Goal: Task Accomplishment & Management: Manage account settings

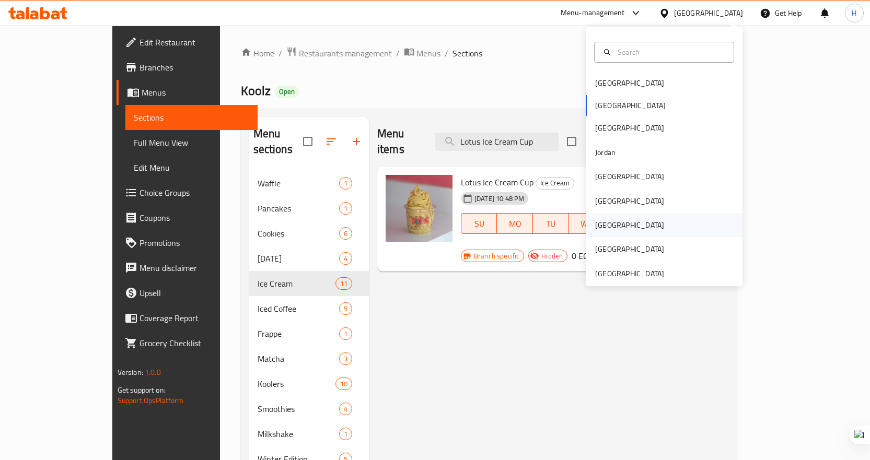
click at [622, 228] on div "[GEOGRAPHIC_DATA]" at bounding box center [663, 225] width 157 height 24
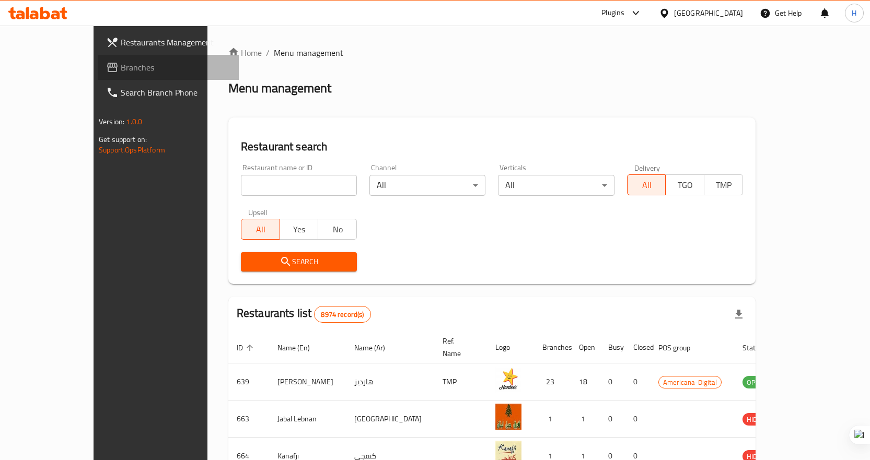
click at [121, 67] on span "Branches" at bounding box center [176, 67] width 110 height 13
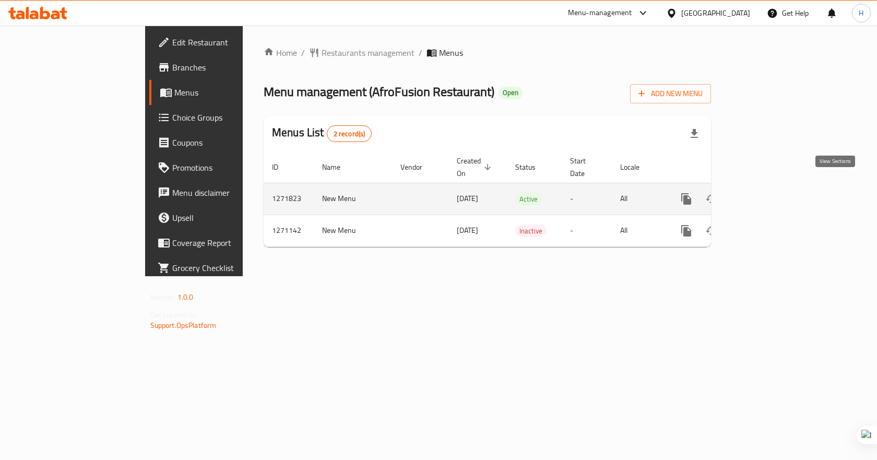
click at [768, 193] on icon "enhanced table" at bounding box center [762, 199] width 13 height 13
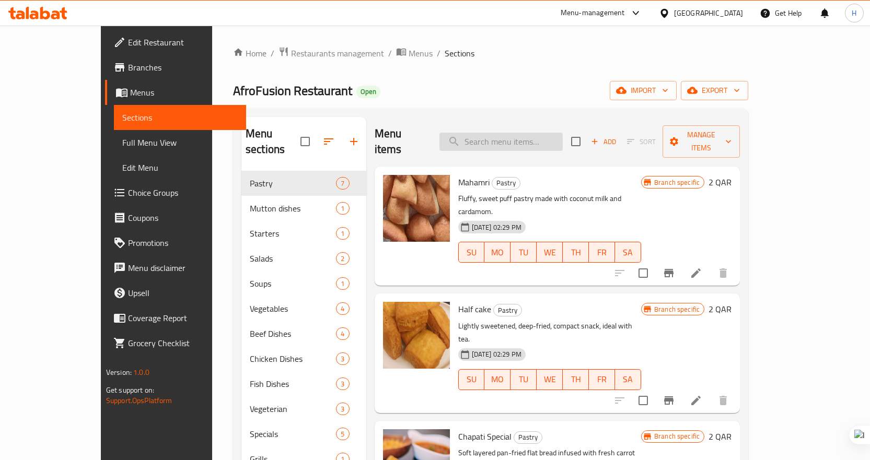
click at [498, 138] on input "search" at bounding box center [500, 142] width 123 height 18
paste input "Terere, Mchicha, Cheera And Amaranth Leaves"
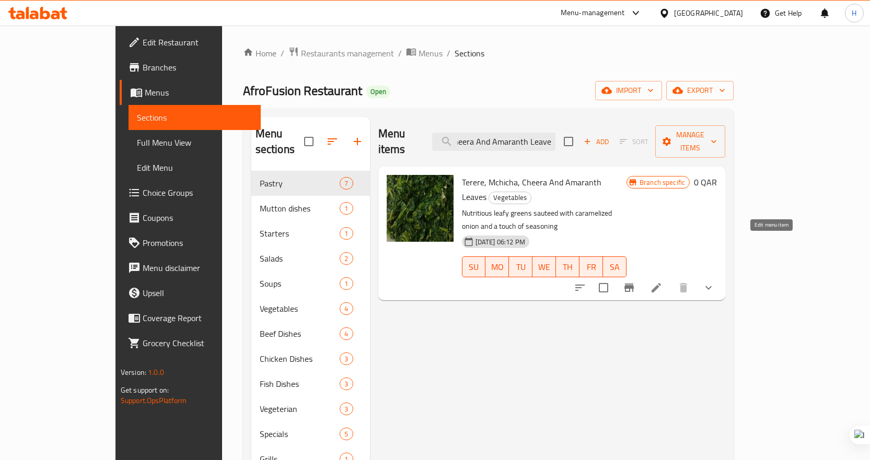
type input "Terere, Mchicha, Cheera And Amaranth Leaves"
click at [662, 281] on icon at bounding box center [656, 287] width 13 height 13
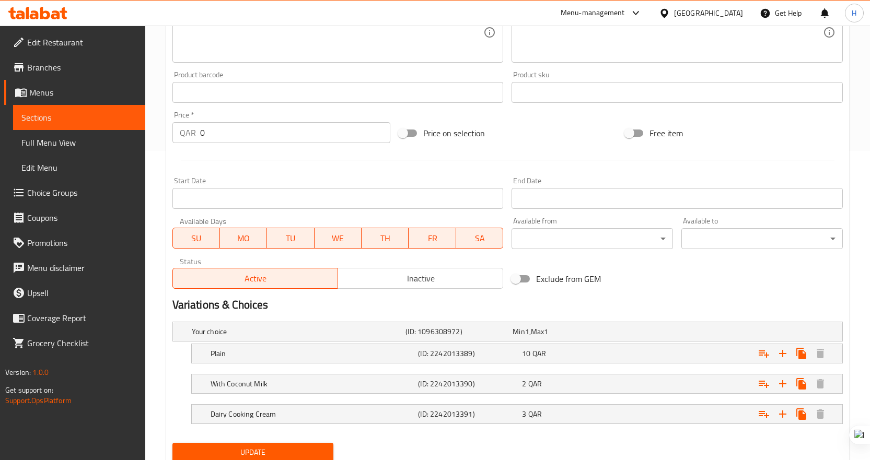
scroll to position [347, 0]
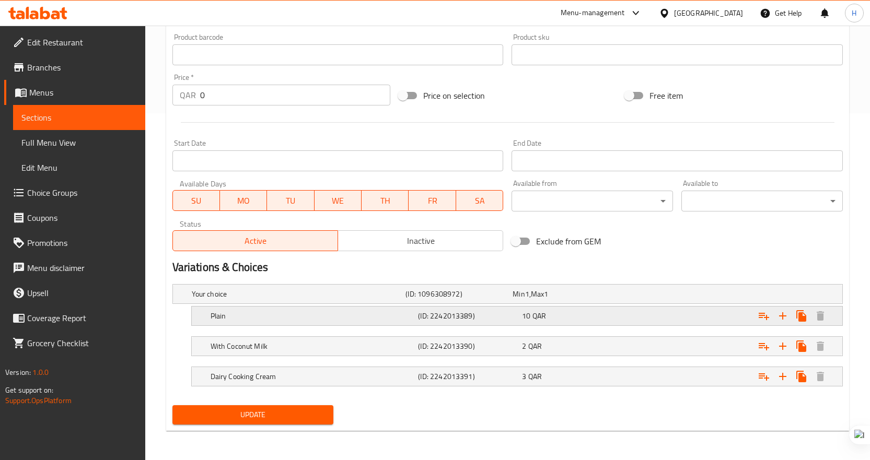
click at [236, 299] on h5 "Plain" at bounding box center [297, 294] width 210 height 10
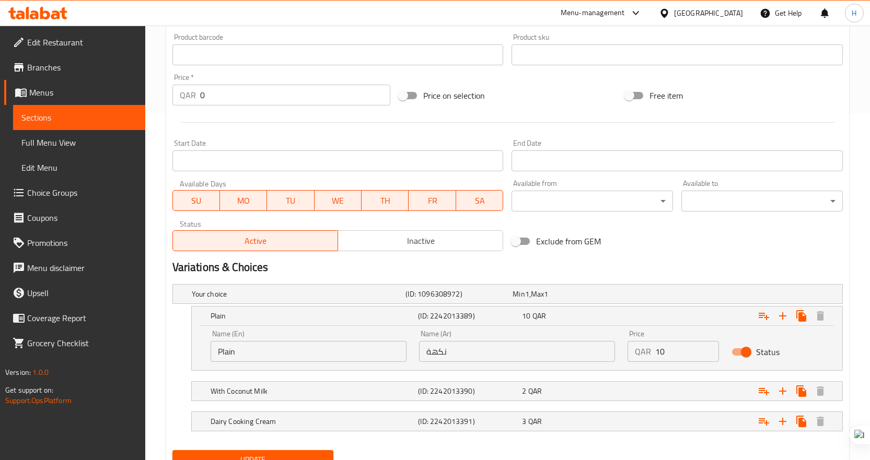
click at [320, 345] on input "Plain" at bounding box center [308, 351] width 196 height 21
click at [505, 345] on input "نكهة" at bounding box center [517, 351] width 196 height 21
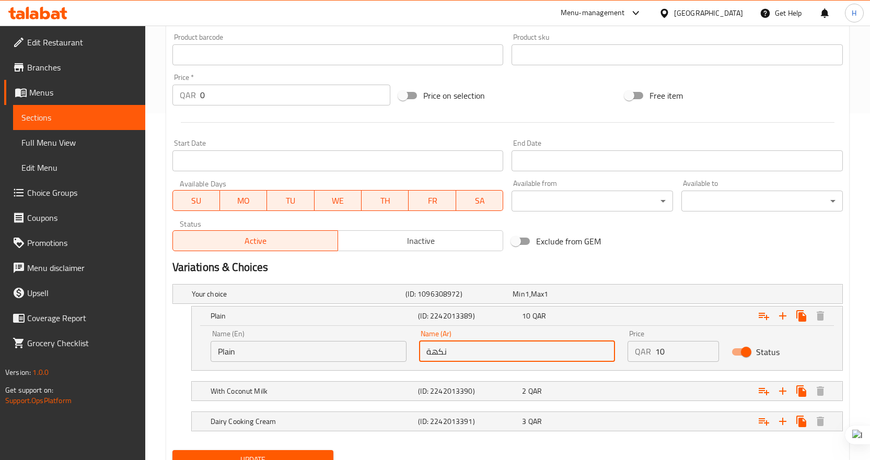
type input "s"
type input "ساده"
click at [297, 299] on h5 "With Coconut Milk" at bounding box center [297, 294] width 210 height 10
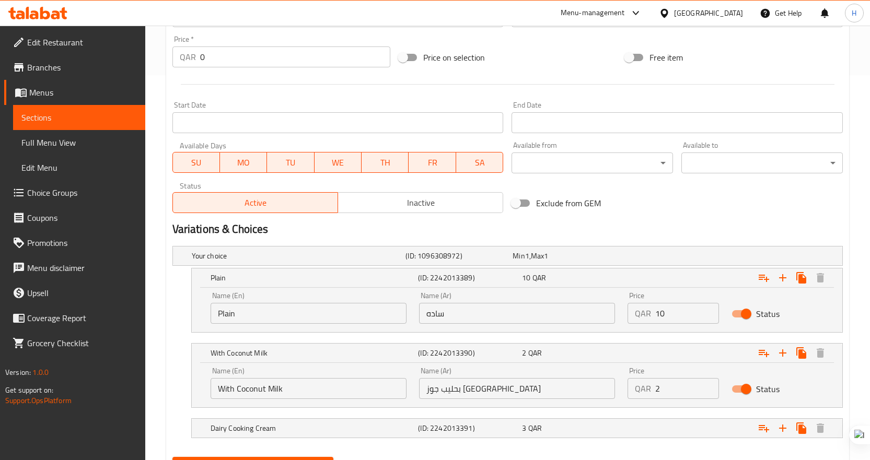
scroll to position [437, 0]
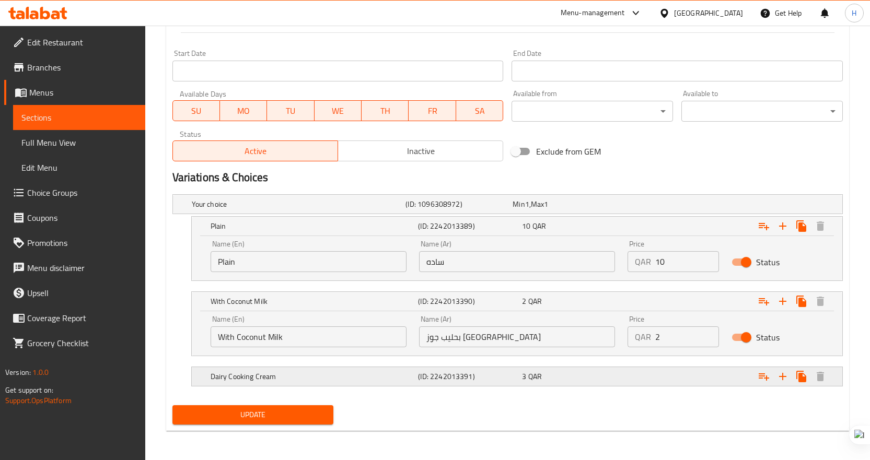
click at [327, 209] on h5 "Dairy Cooking Cream" at bounding box center [297, 204] width 210 height 10
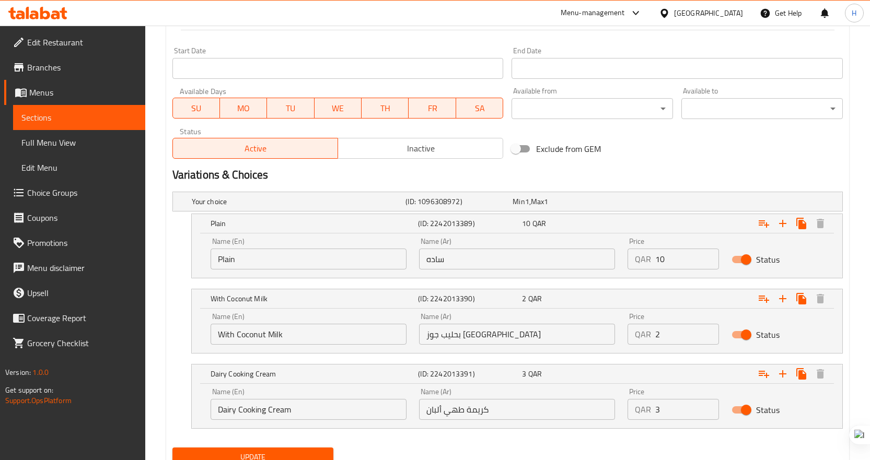
scroll to position [481, 0]
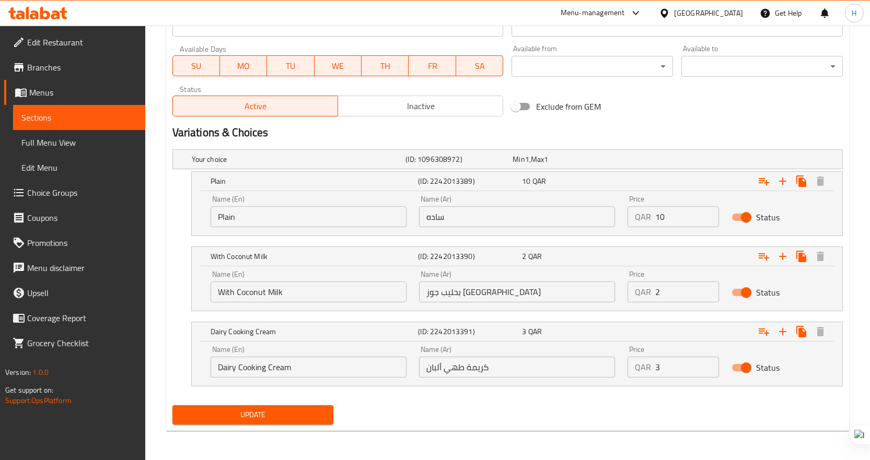
click at [300, 414] on span "Update" at bounding box center [253, 414] width 145 height 13
